Goal: Task Accomplishment & Management: Use online tool/utility

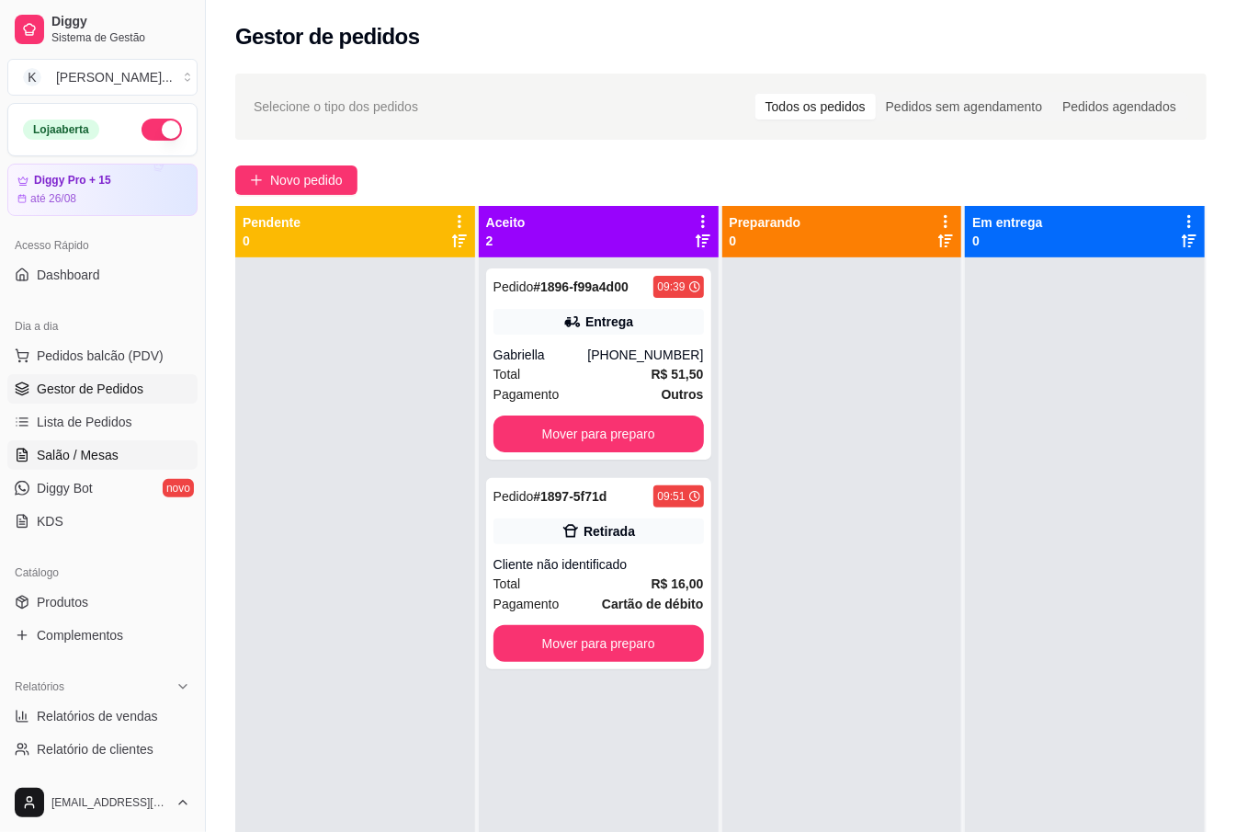
click at [74, 458] on span "Salão / Mesas" at bounding box center [78, 455] width 82 height 18
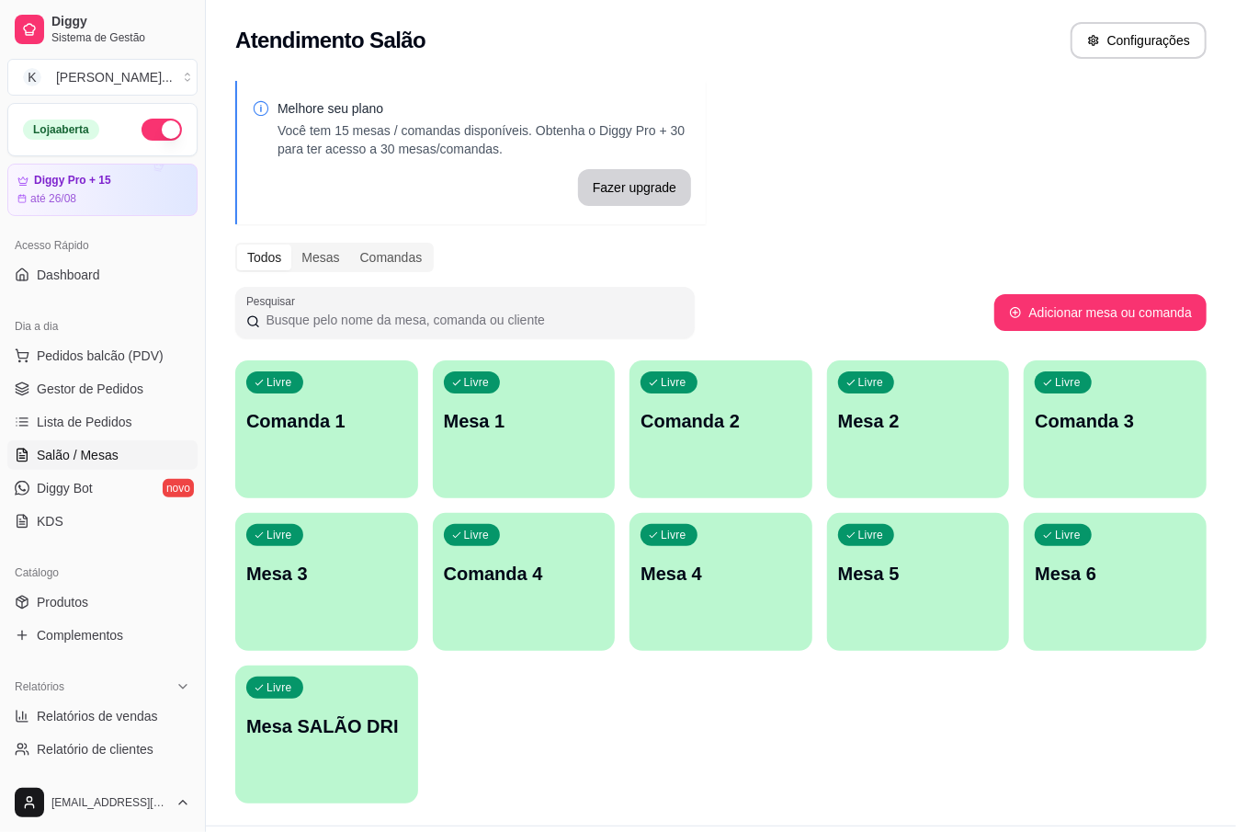
click at [131, 339] on div "Dia a dia" at bounding box center [102, 326] width 190 height 29
click at [132, 357] on span "Pedidos balcão (PDV)" at bounding box center [100, 356] width 127 height 18
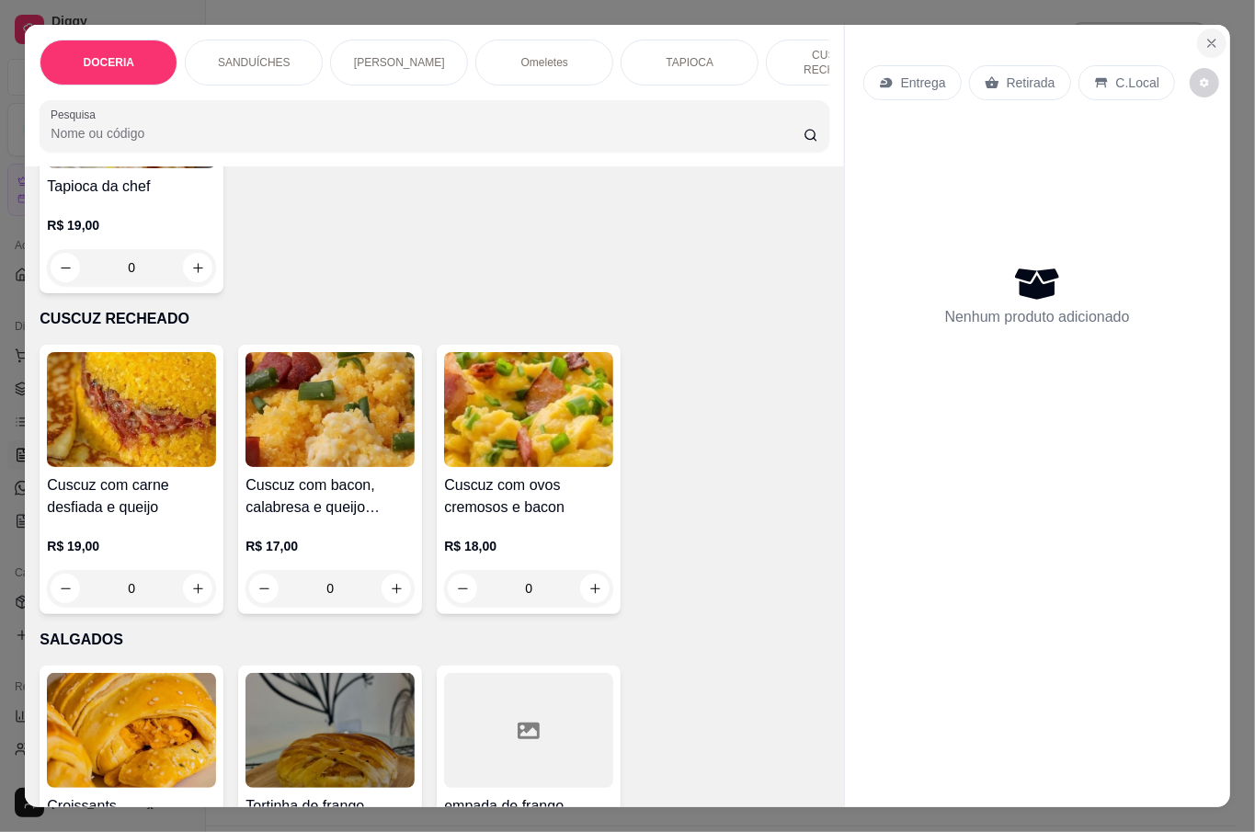
click at [1202, 44] on button "Close" at bounding box center [1211, 42] width 29 height 29
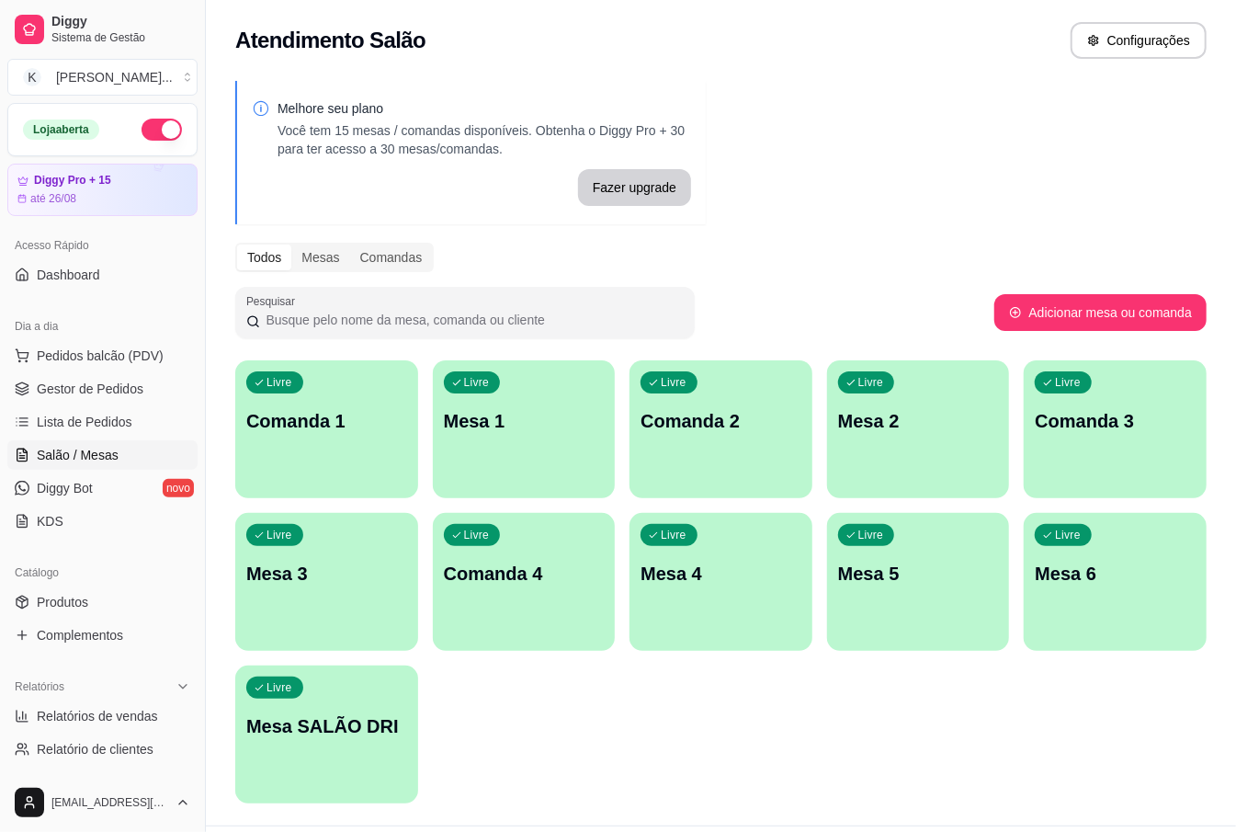
click at [317, 555] on div "Livre Mesa 3" at bounding box center [326, 571] width 183 height 116
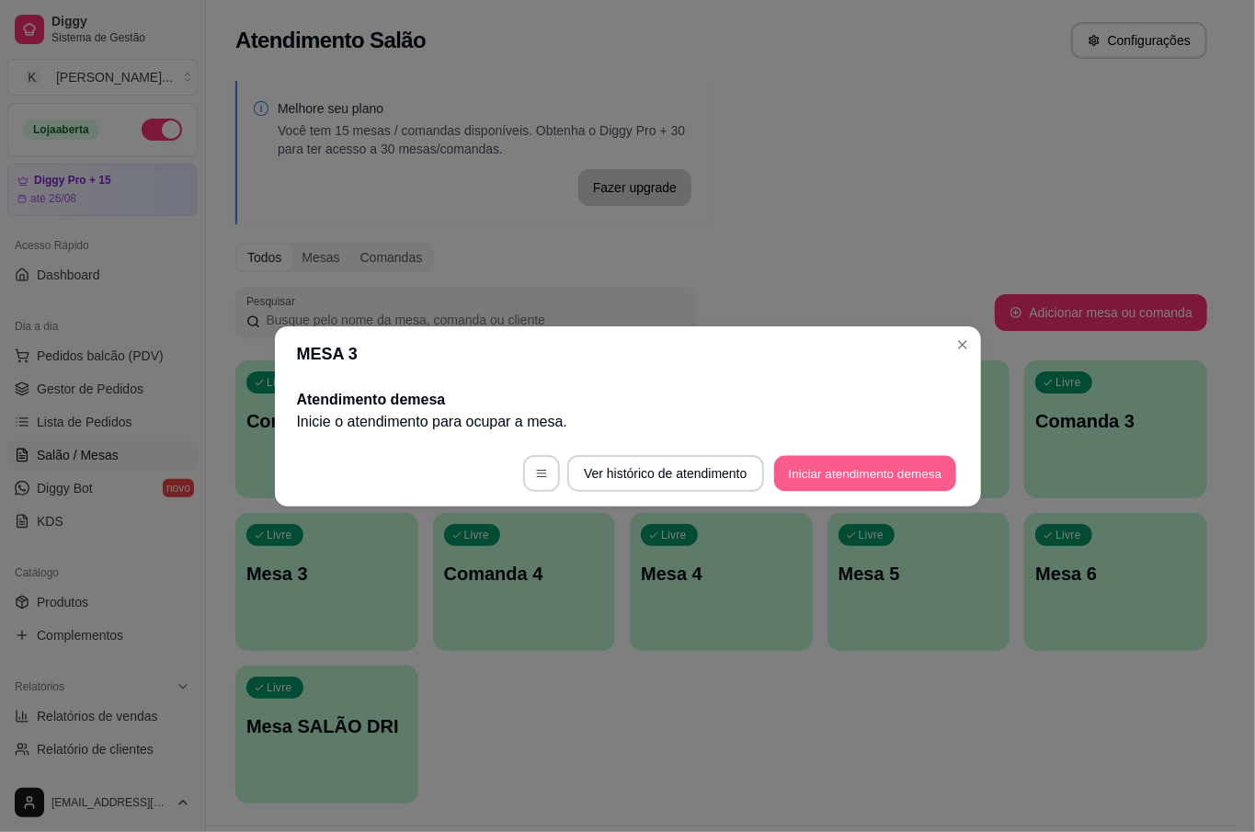
click at [849, 463] on button "Iniciar atendimento de mesa" at bounding box center [865, 473] width 182 height 36
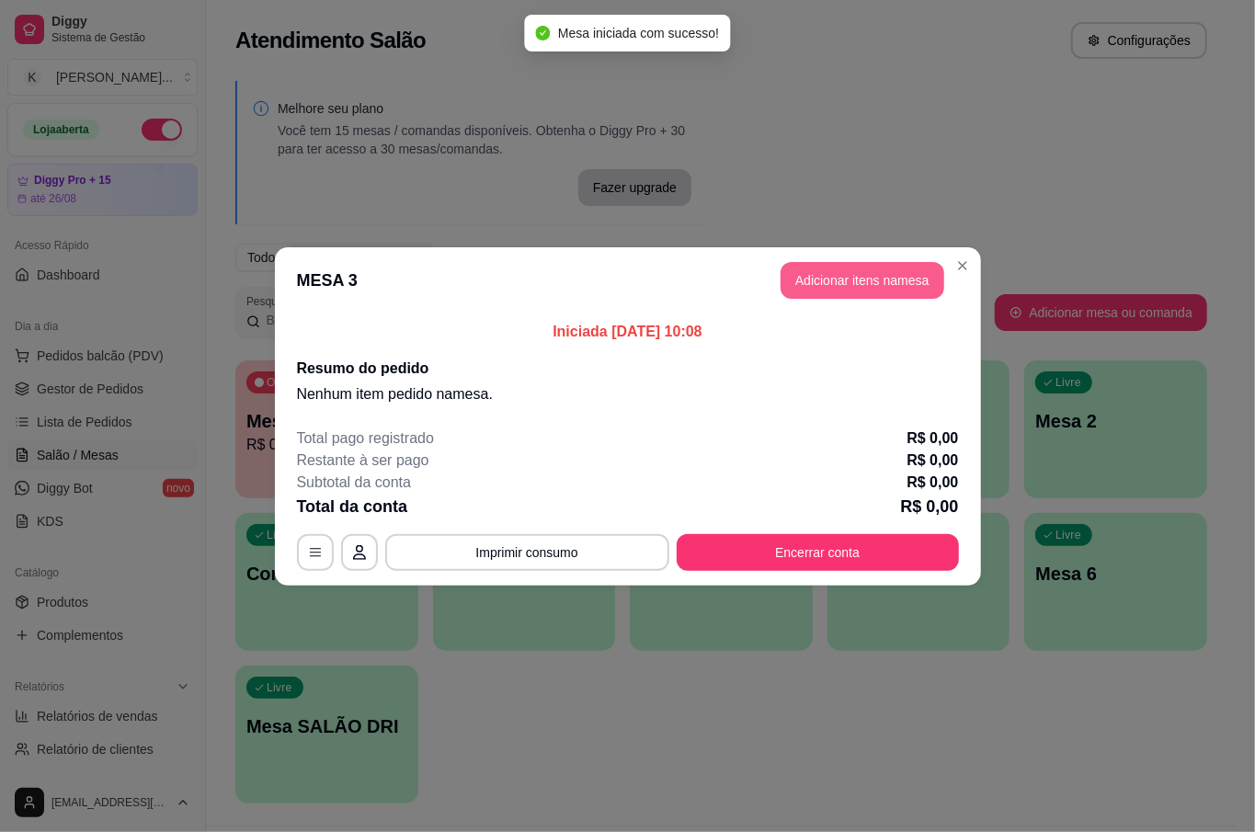
click at [844, 259] on header "MESA 3 Adicionar itens na mesa" at bounding box center [628, 280] width 706 height 66
click at [842, 280] on button "Adicionar itens na mesa" at bounding box center [862, 280] width 164 height 37
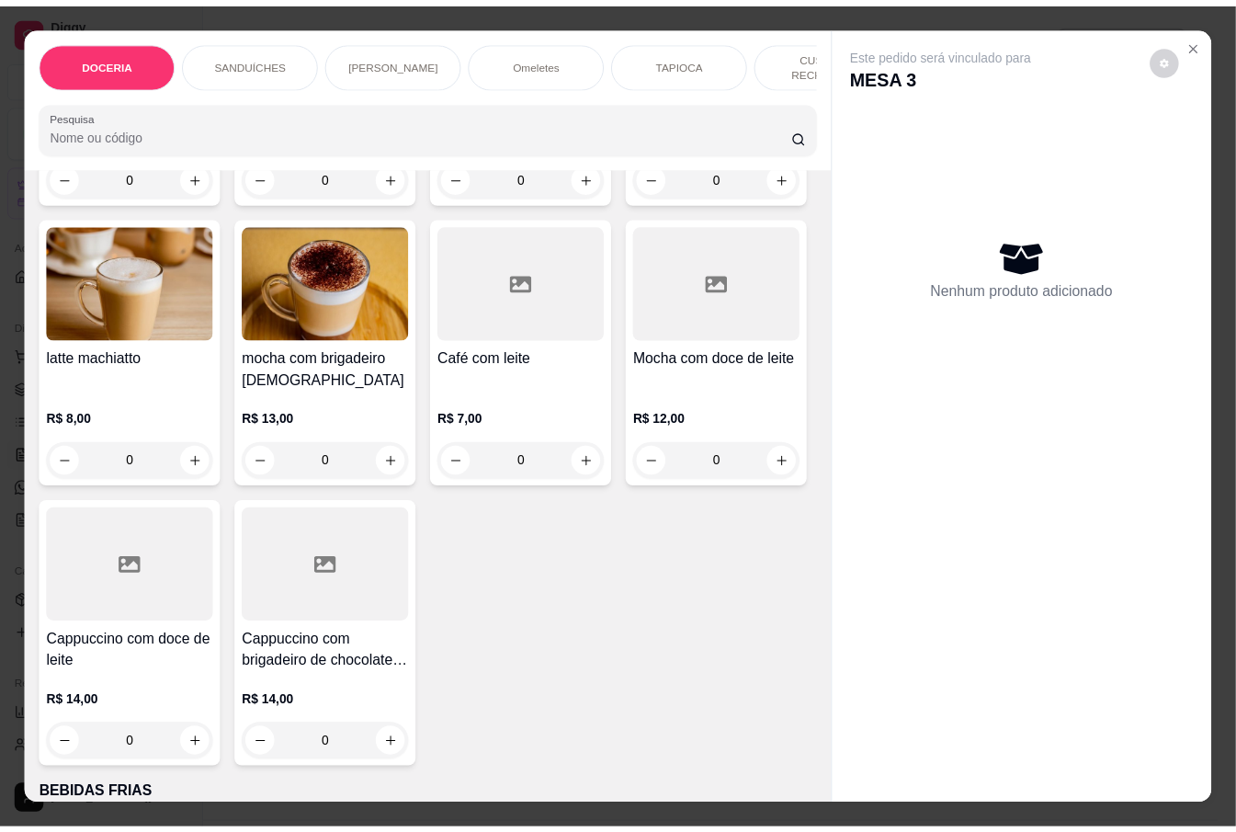
scroll to position [3267, 0]
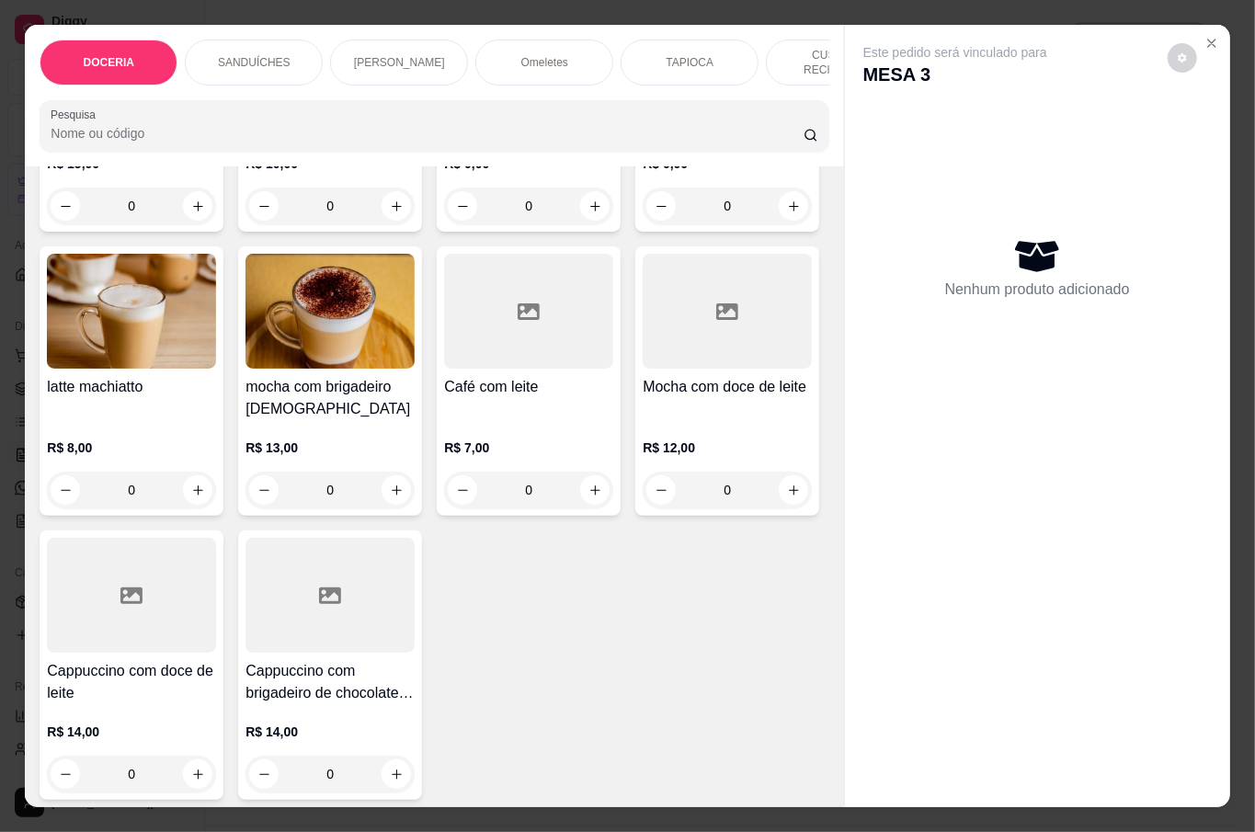
click at [415, 425] on div "R$ 13,00 0" at bounding box center [329, 464] width 169 height 88
click at [1208, 40] on icon "Close" at bounding box center [1211, 43] width 7 height 7
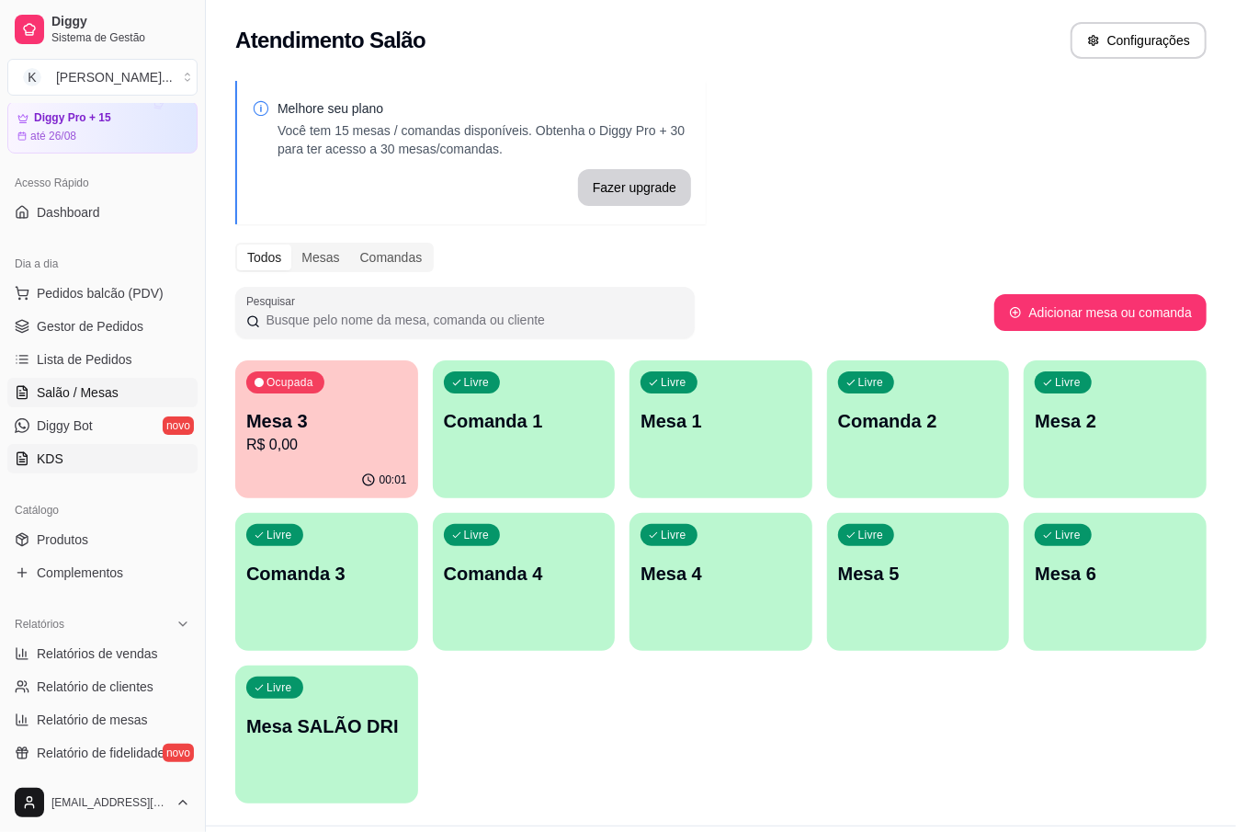
scroll to position [122, 0]
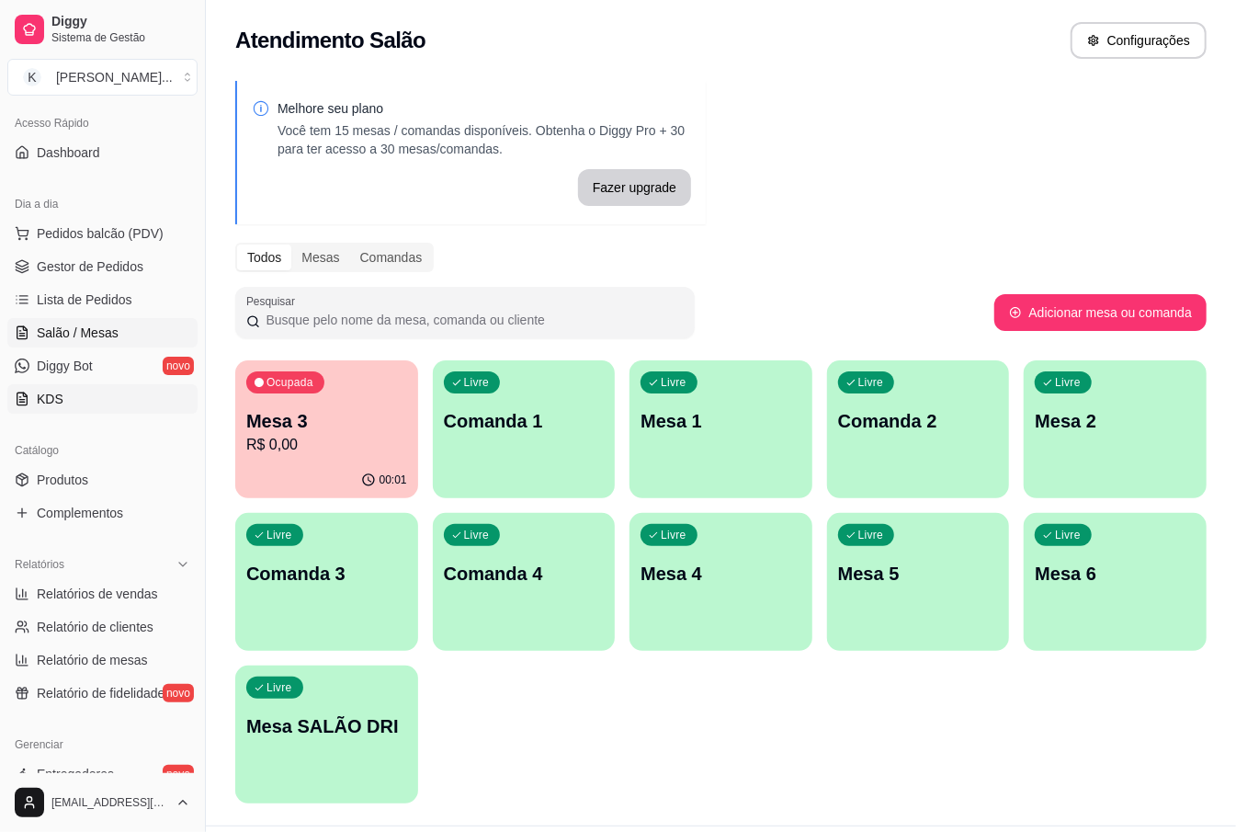
click at [93, 490] on link "Produtos" at bounding box center [102, 479] width 190 height 29
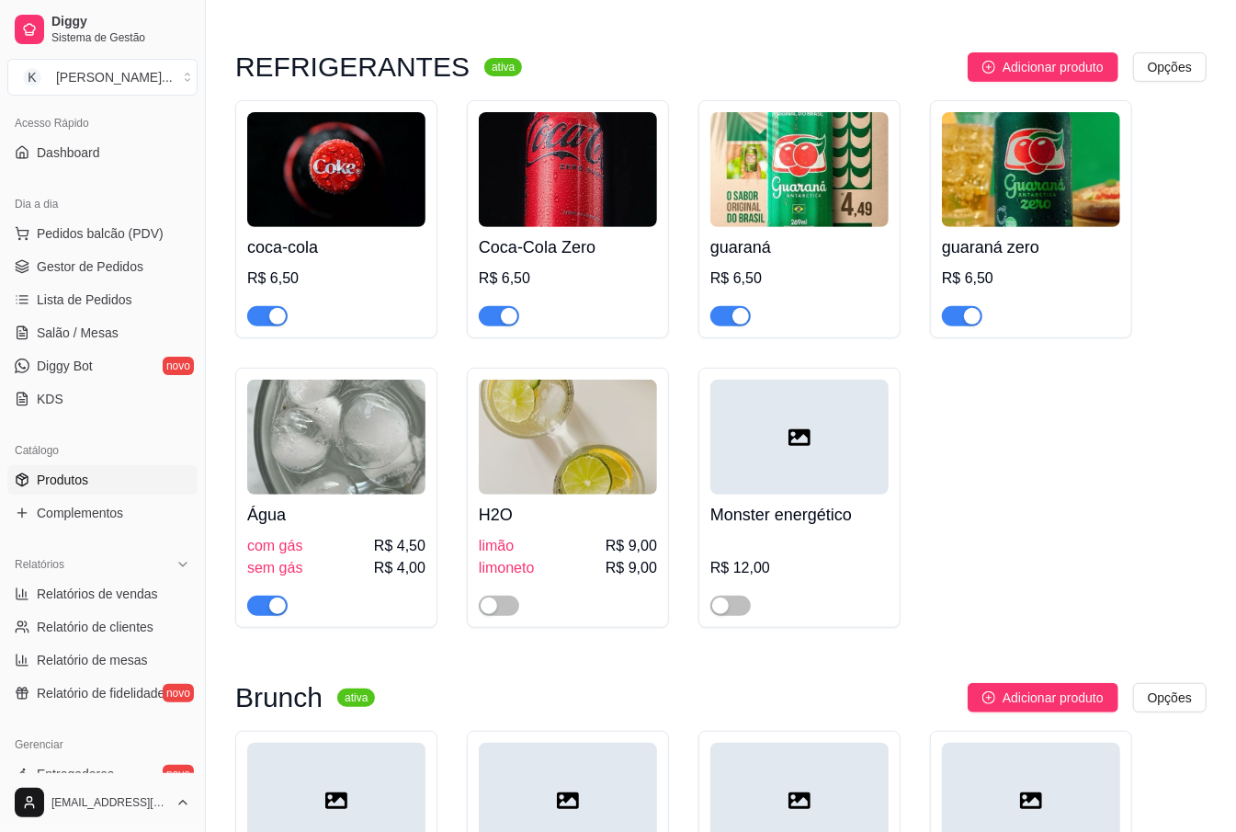
scroll to position [15316, 0]
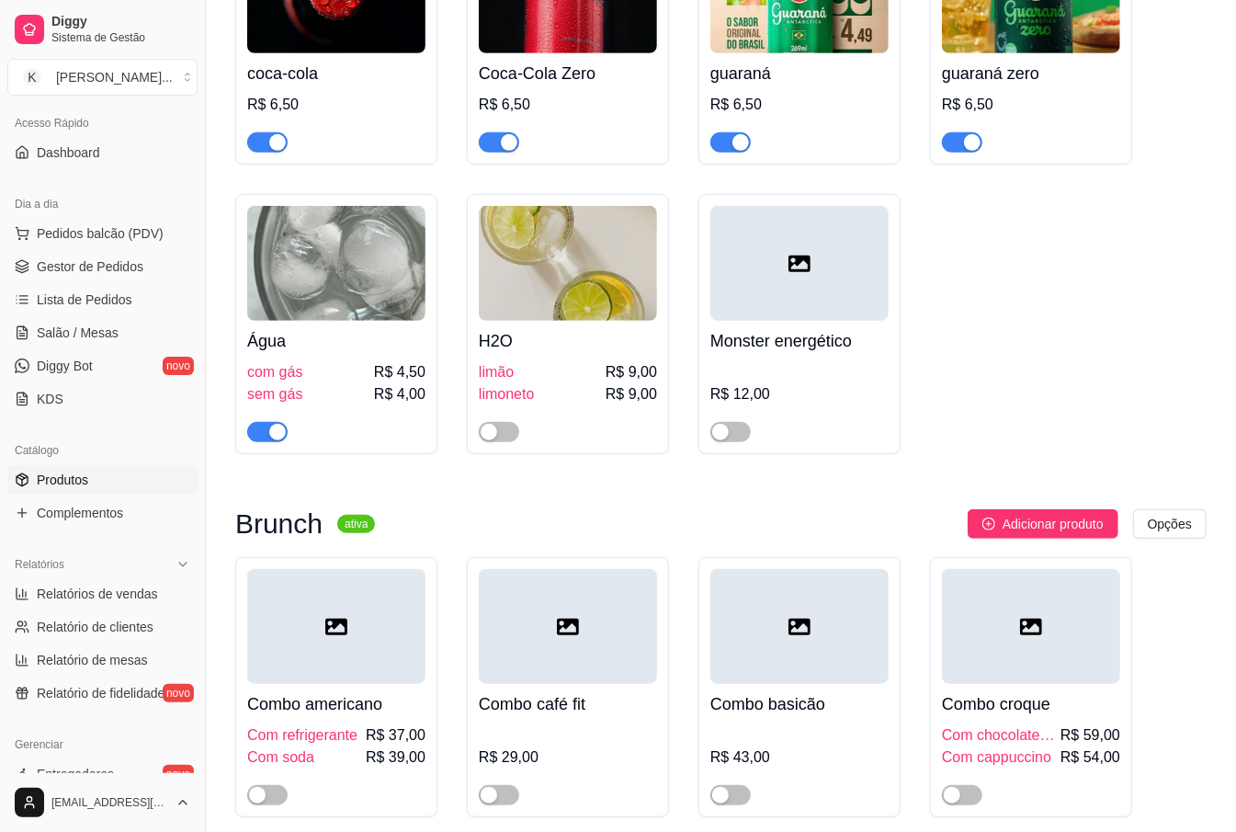
click at [290, 768] on div at bounding box center [336, 786] width 178 height 37
click at [269, 785] on span "button" at bounding box center [267, 795] width 40 height 20
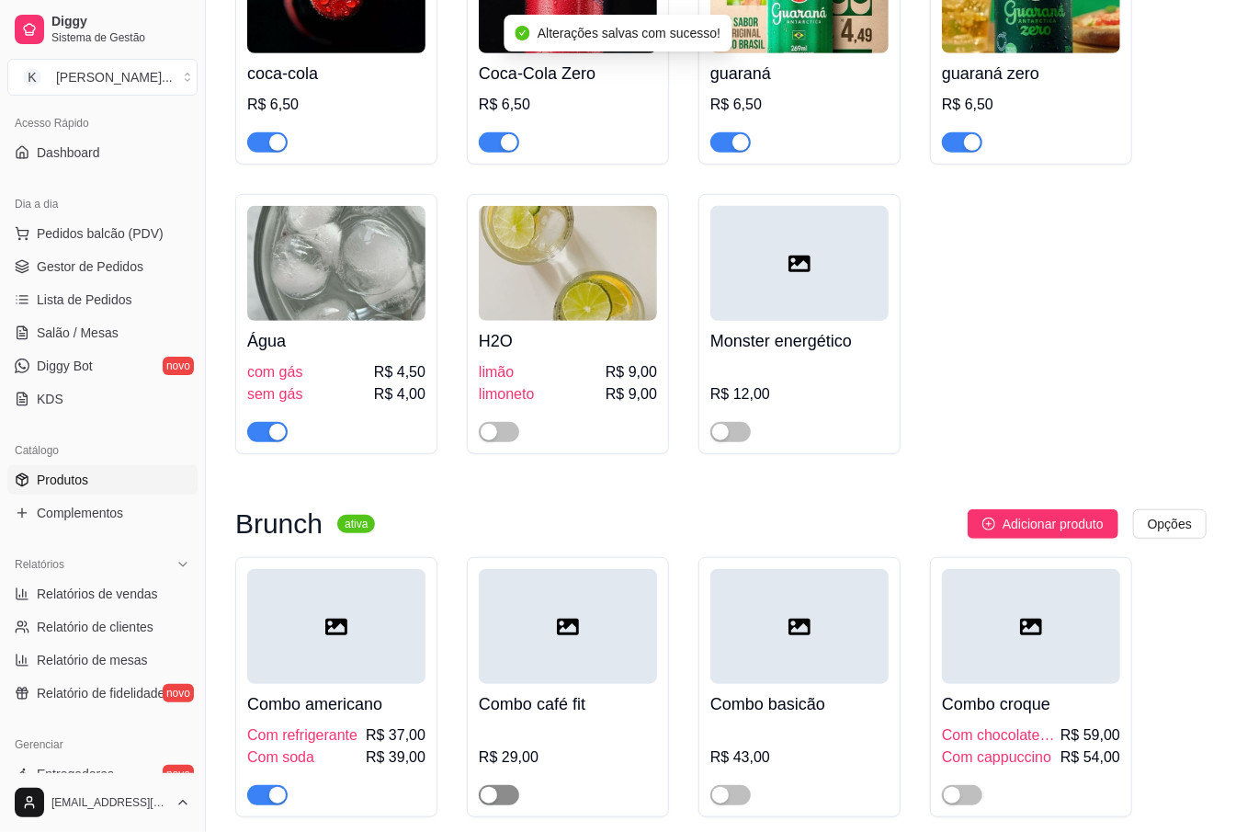
click at [512, 785] on span "button" at bounding box center [499, 795] width 40 height 20
click at [722, 787] on div "button" at bounding box center [720, 795] width 17 height 17
click at [969, 785] on span "button" at bounding box center [962, 795] width 40 height 20
click at [994, 684] on div "Combo croque Com chocolate quente R$ 59,00 Com cappuccino R$ 54,00" at bounding box center [1031, 744] width 178 height 121
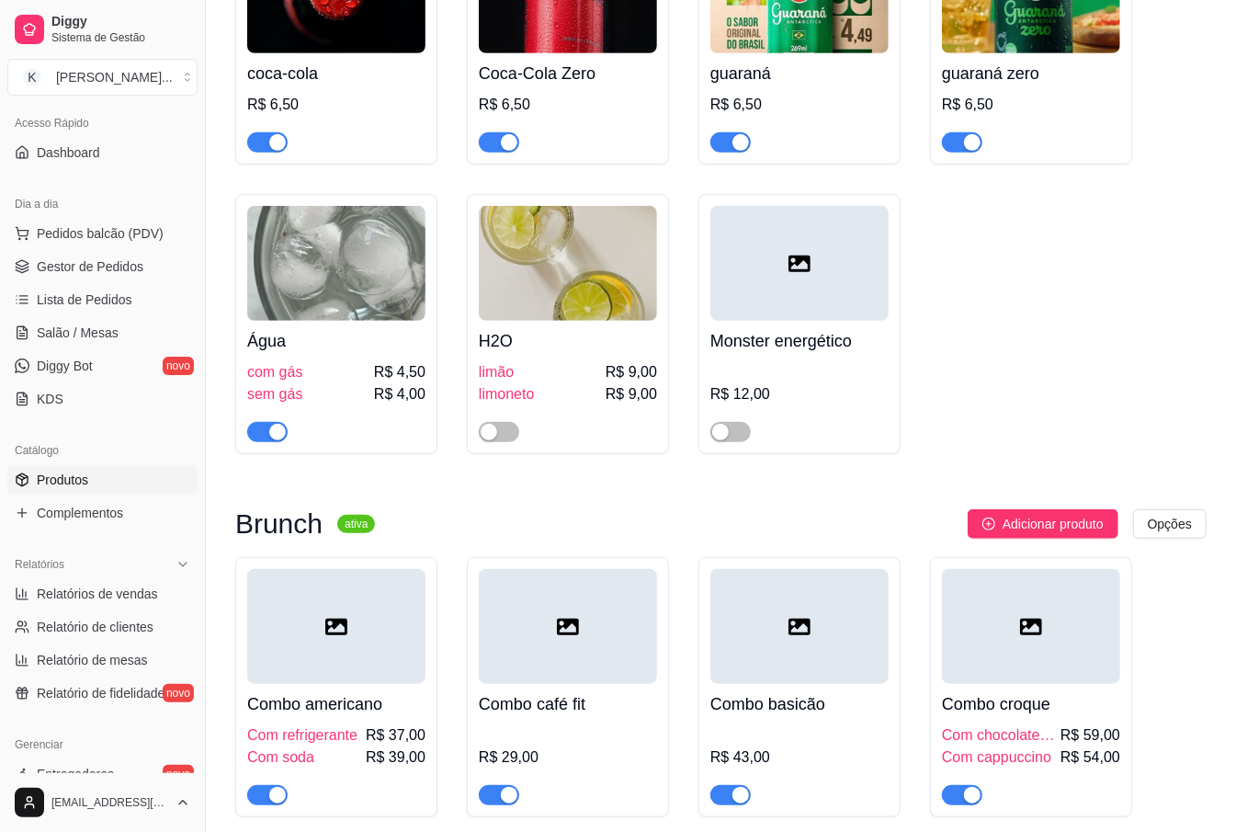
drag, startPoint x: 1075, startPoint y: 116, endPoint x: 1048, endPoint y: 169, distance: 59.6
click at [1072, 131] on div "coca-cola R$ 6,50 Coca-Cola Zero R$ 6,50 guaraná R$ 6,50 guaraná zero R$ 6,50 Á…" at bounding box center [721, 190] width 972 height 528
click at [55, 300] on span "Lista de Pedidos" at bounding box center [85, 299] width 96 height 18
click at [59, 338] on span "Salão / Mesas" at bounding box center [78, 333] width 82 height 18
click at [46, 325] on span "Salão / Mesas" at bounding box center [78, 333] width 82 height 18
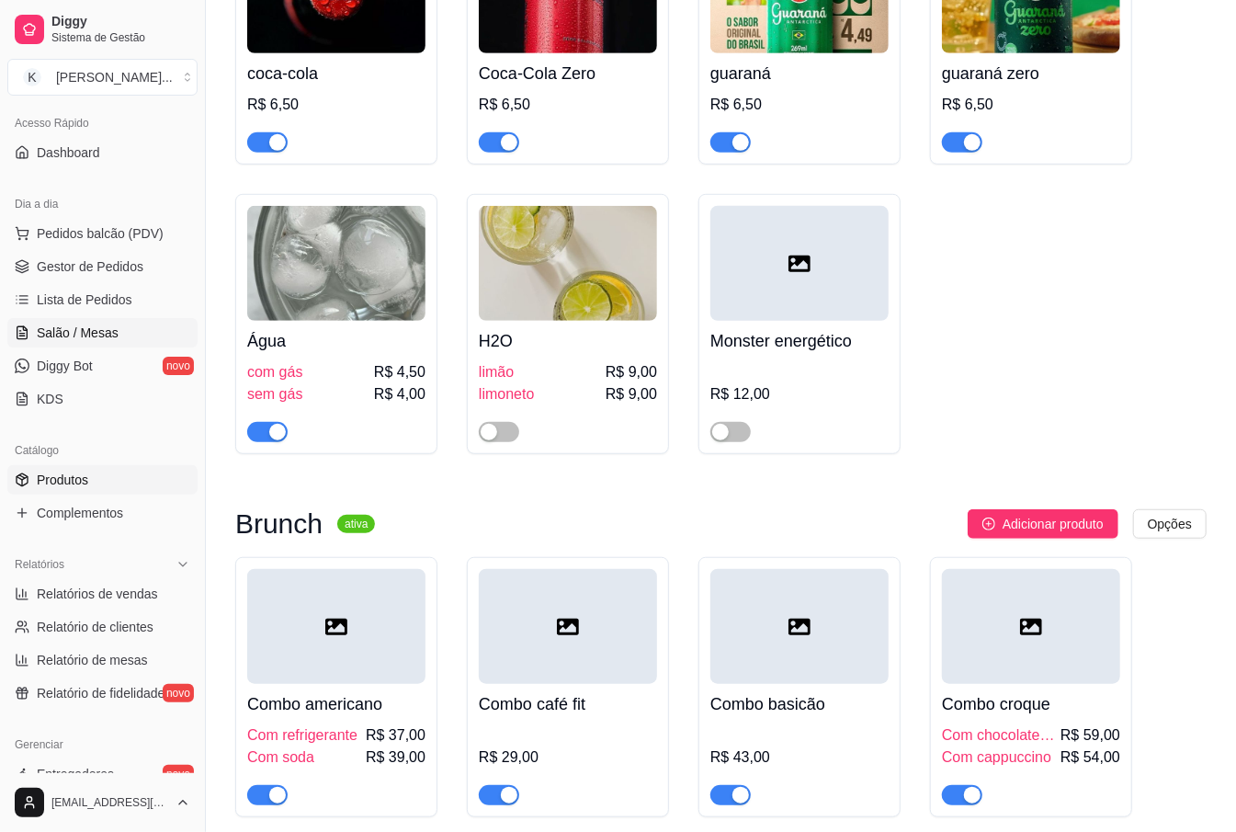
click at [51, 331] on span "Salão / Mesas" at bounding box center [78, 333] width 82 height 18
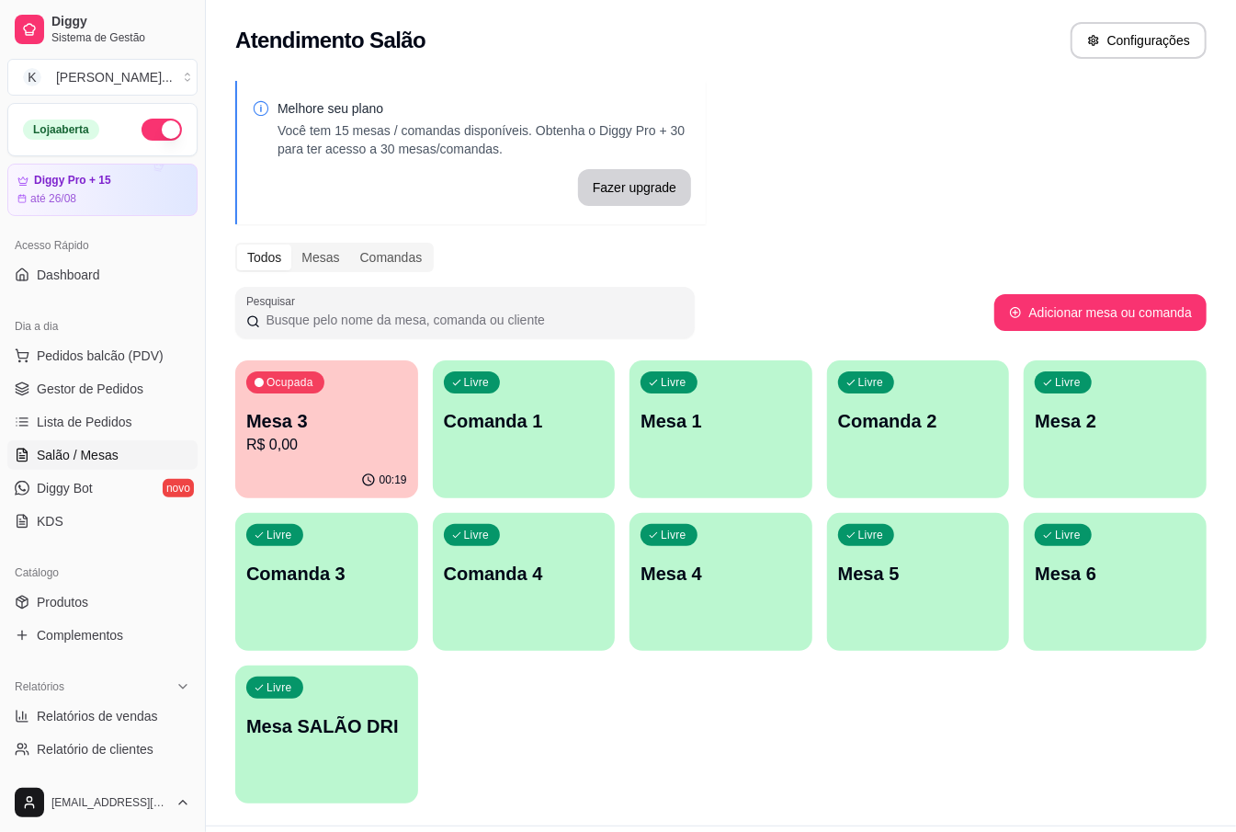
click at [306, 427] on p "Mesa 3" at bounding box center [326, 421] width 161 height 26
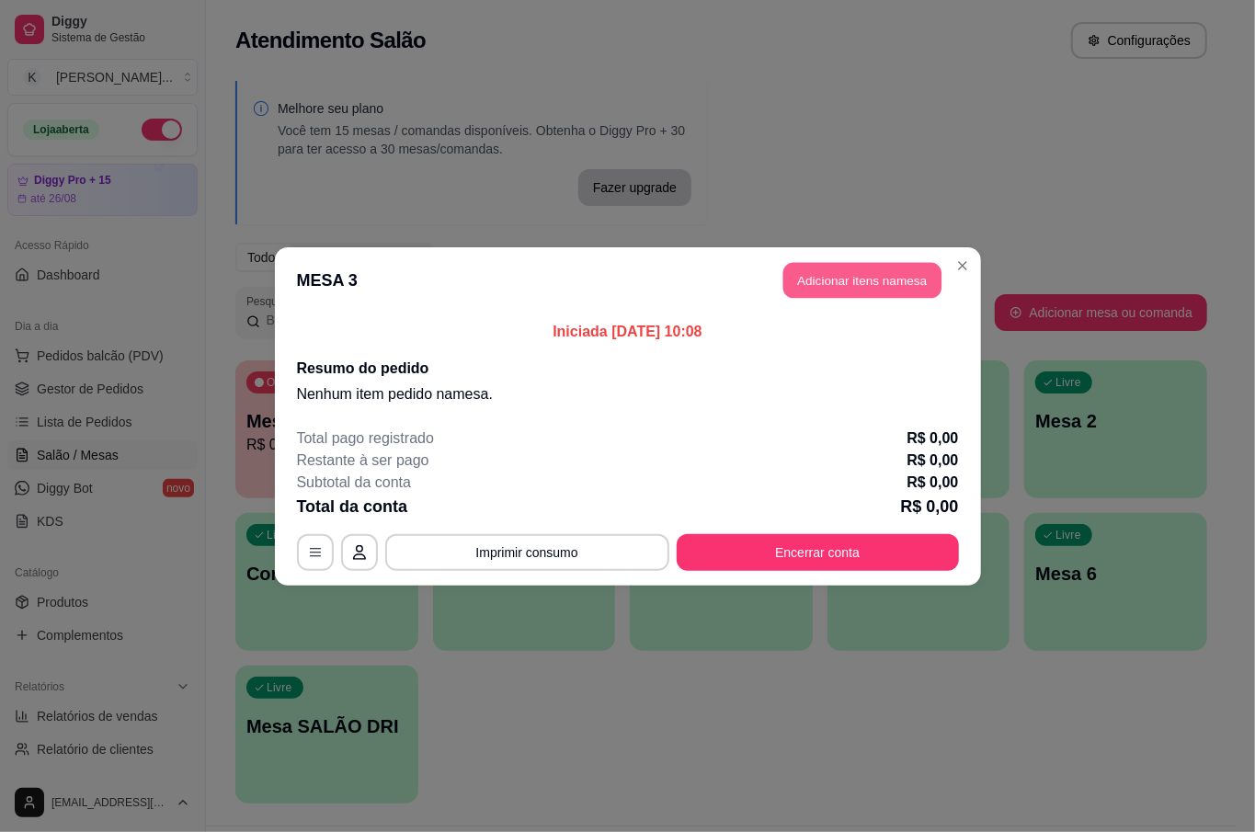
click at [890, 292] on button "Adicionar itens na mesa" at bounding box center [862, 280] width 158 height 36
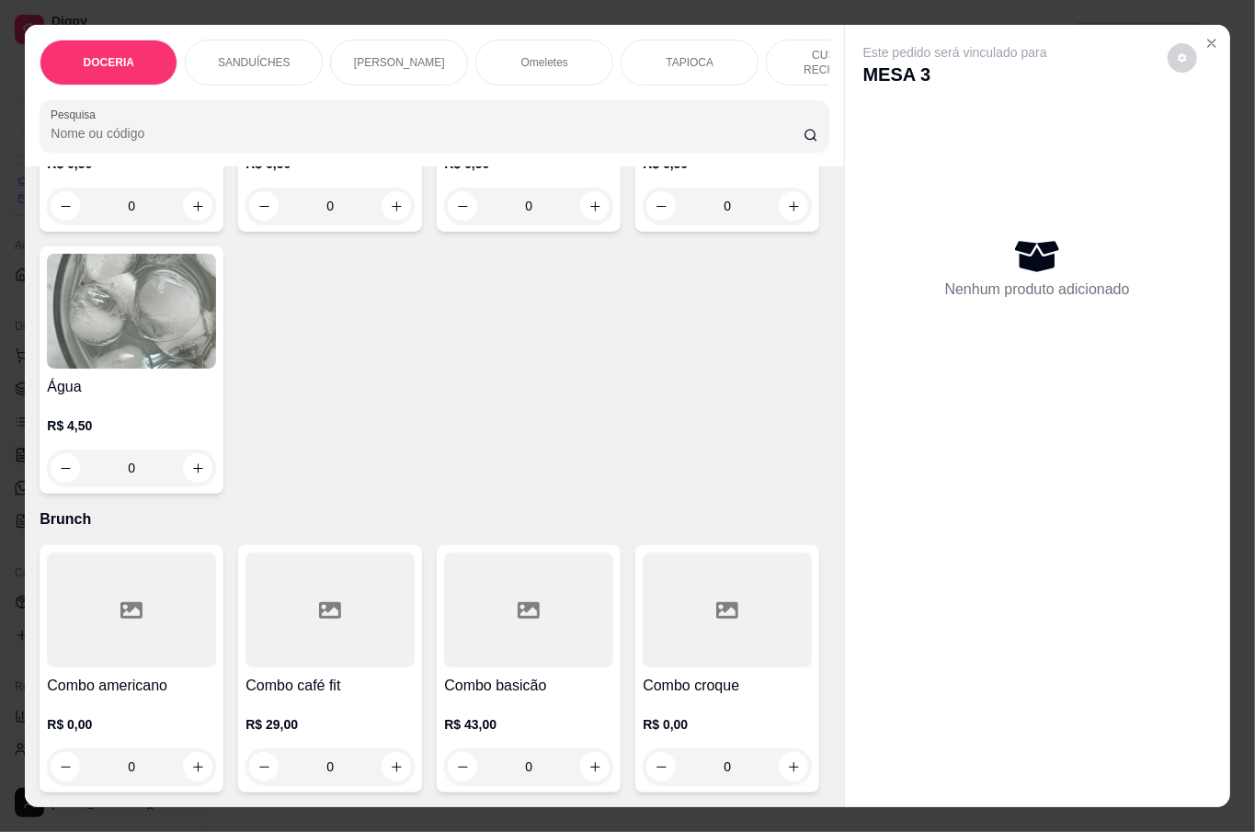
scroll to position [5545, 0]
click at [643, 752] on div "0" at bounding box center [727, 766] width 169 height 37
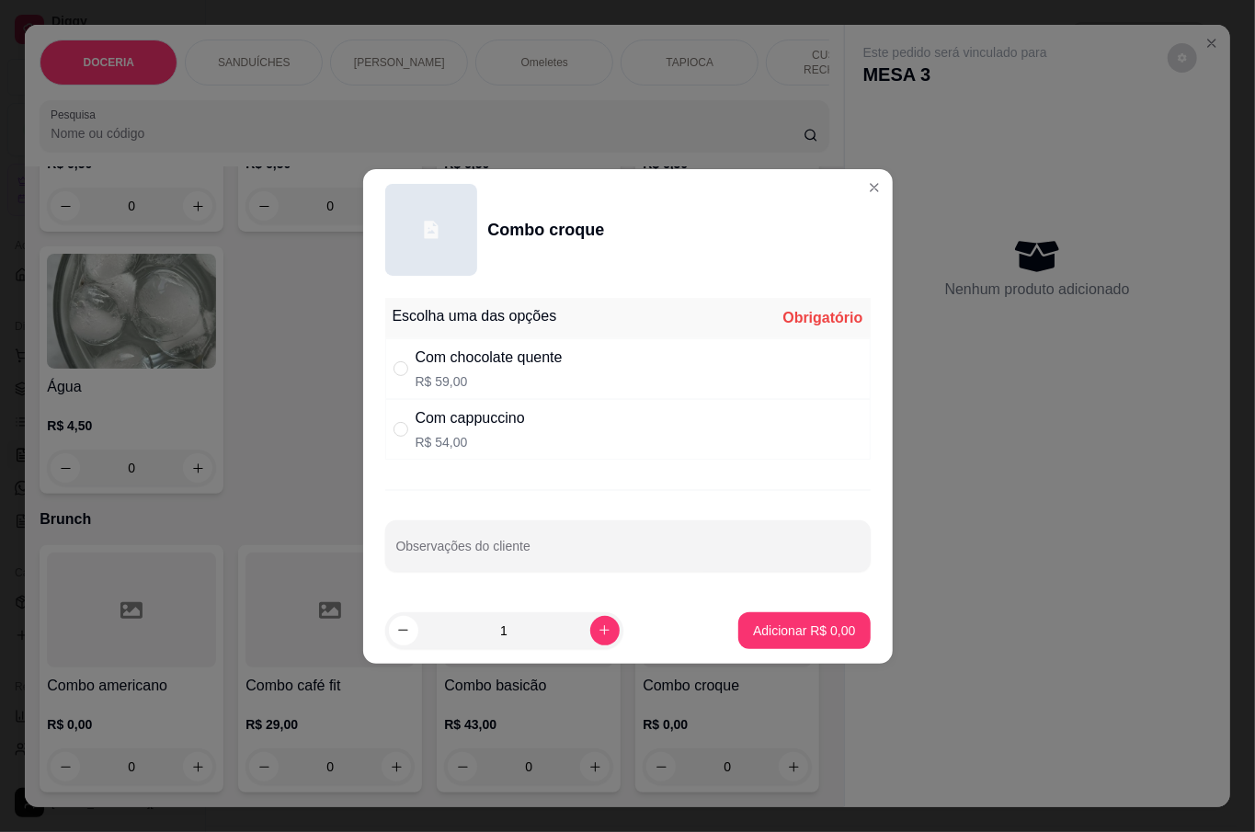
click at [446, 419] on div "Com cappuccino" at bounding box center [469, 418] width 109 height 22
radio input "true"
click at [794, 642] on button "Adicionar R$ 54,00" at bounding box center [801, 630] width 135 height 36
type input "1"
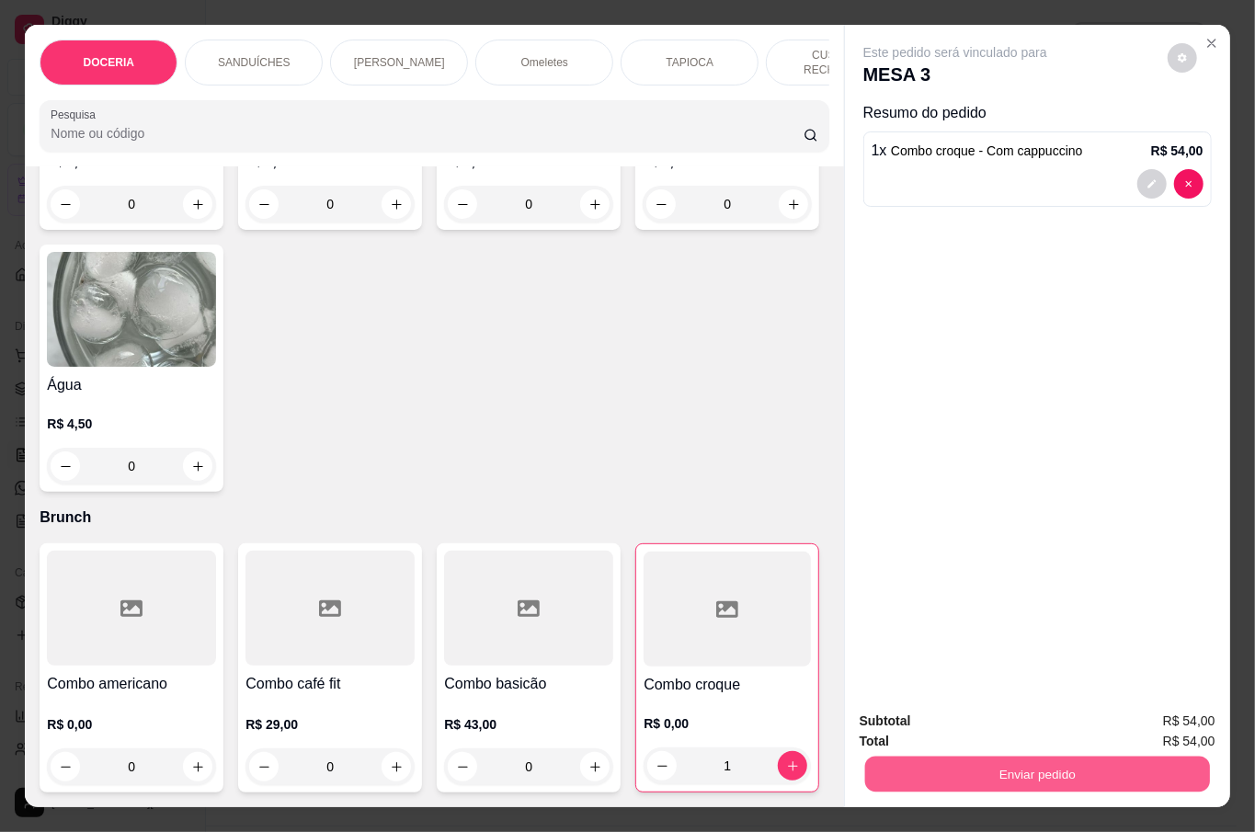
click at [1042, 769] on button "Enviar pedido" at bounding box center [1036, 774] width 345 height 36
click at [1017, 719] on button "Não registrar e enviar pedido" at bounding box center [974, 719] width 191 height 35
